Goal: Find specific page/section: Find specific page/section

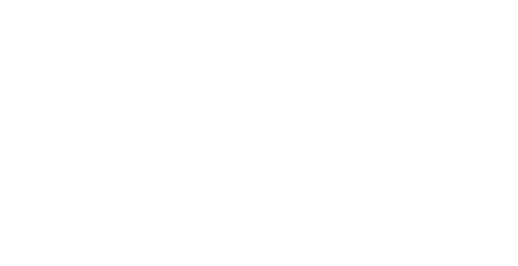
select select "*"
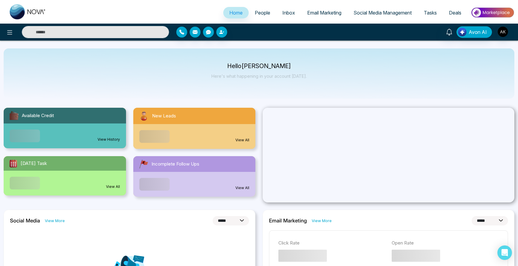
click at [259, 14] on span "People" at bounding box center [262, 13] width 15 height 6
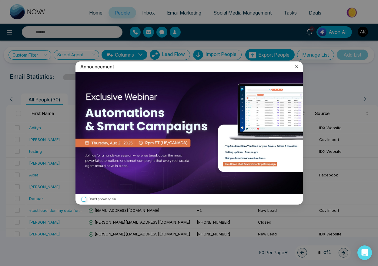
click at [297, 65] on icon at bounding box center [297, 67] width 6 height 6
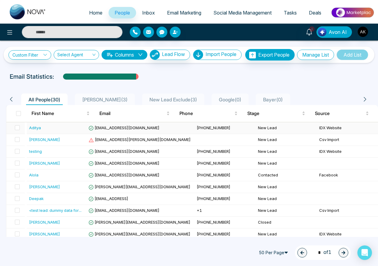
click at [34, 131] on div "Aditya" at bounding box center [35, 128] width 12 height 6
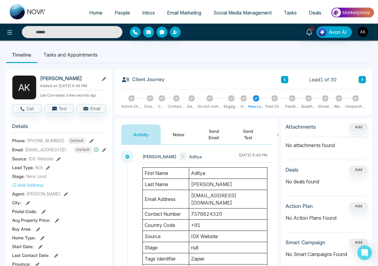
click at [363, 37] on div at bounding box center [362, 32] width 11 height 12
click at [363, 35] on img "button" at bounding box center [363, 32] width 10 height 10
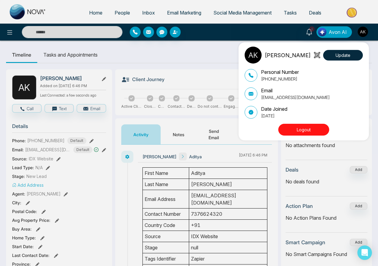
click at [311, 128] on button "Logout" at bounding box center [303, 130] width 51 height 12
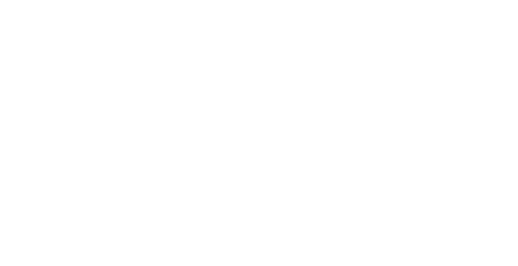
select select "*"
